Goal: Register for event/course

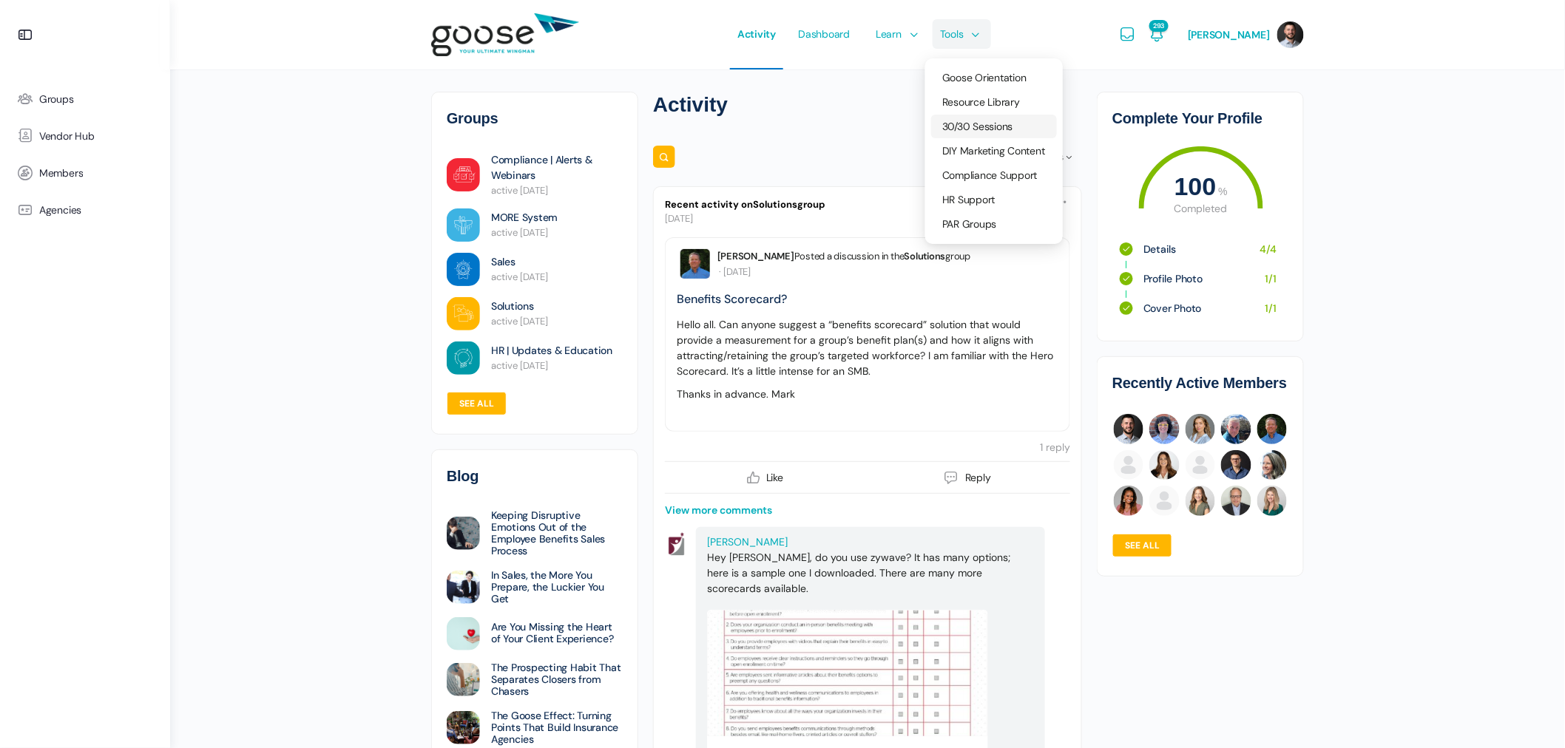
click at [1009, 123] on span "30/30 Sessions" at bounding box center [977, 126] width 71 height 13
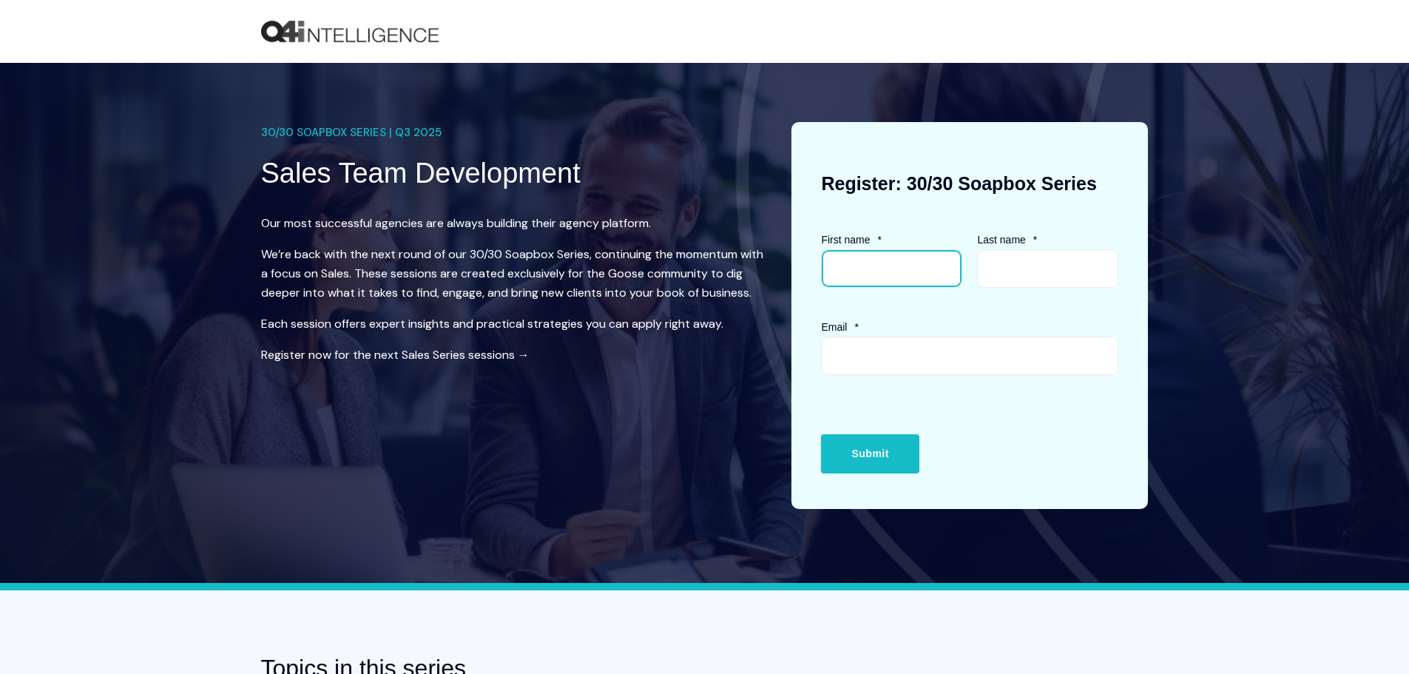
click at [917, 281] on input "First name *" at bounding box center [891, 268] width 141 height 38
type input "L"
